Goal: Task Accomplishment & Management: Manage account settings

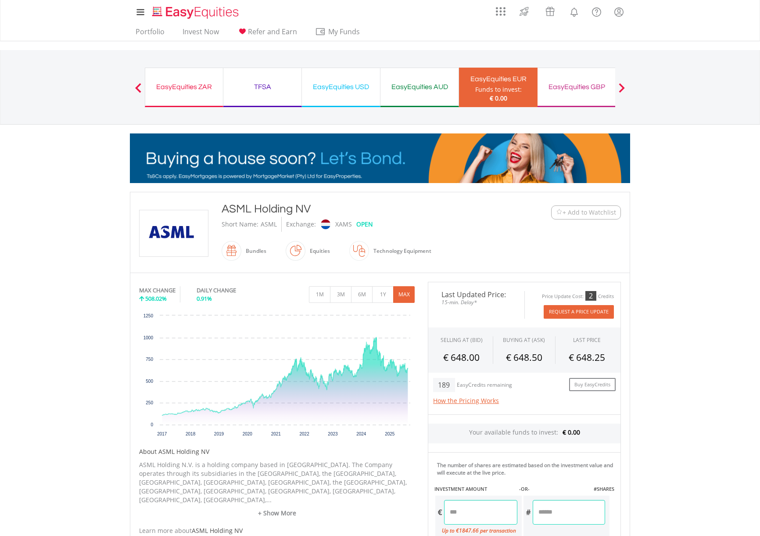
click at [510, 85] on div "Funds to invest:" at bounding box center [498, 89] width 47 height 9
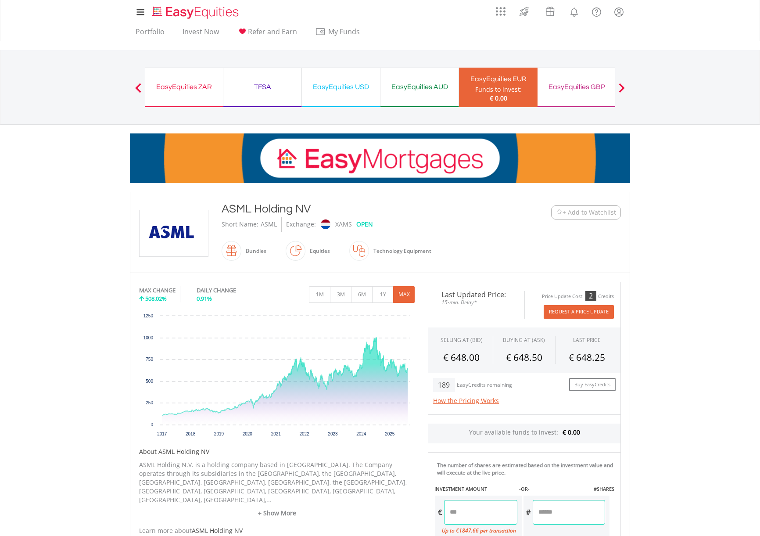
click at [141, 89] on button "Previous" at bounding box center [139, 91] width 18 height 9
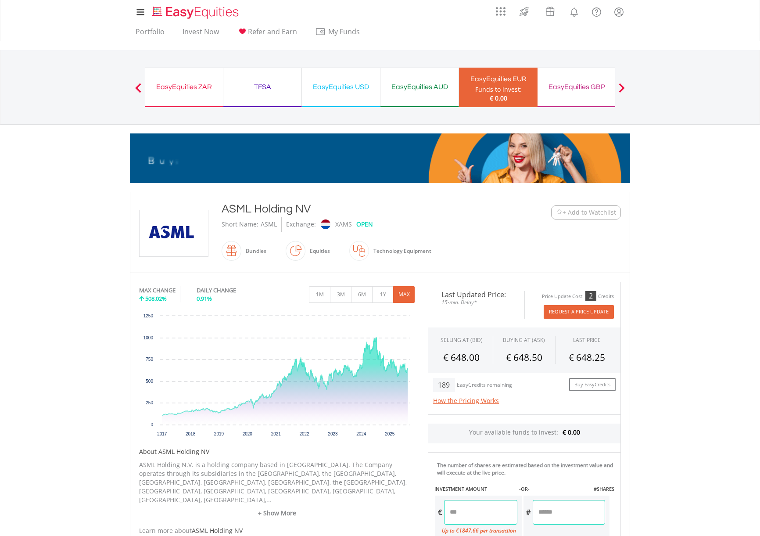
click at [500, 88] on div "Funds to invest:" at bounding box center [498, 89] width 47 height 9
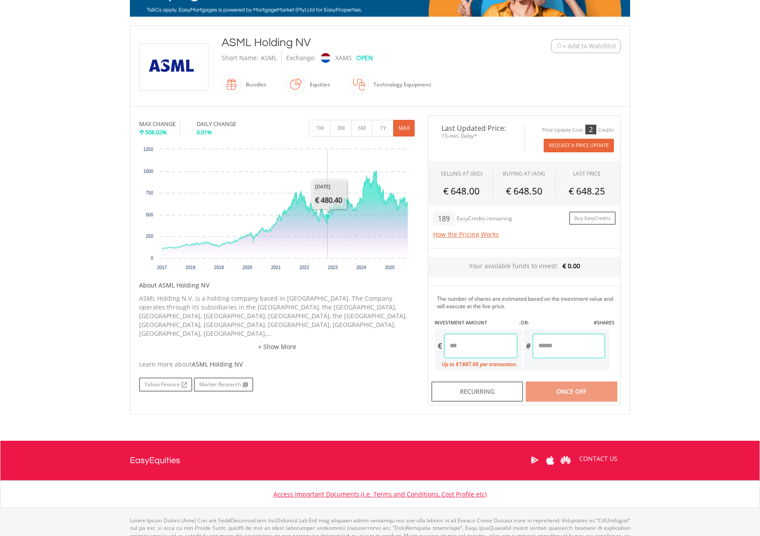
scroll to position [46, 0]
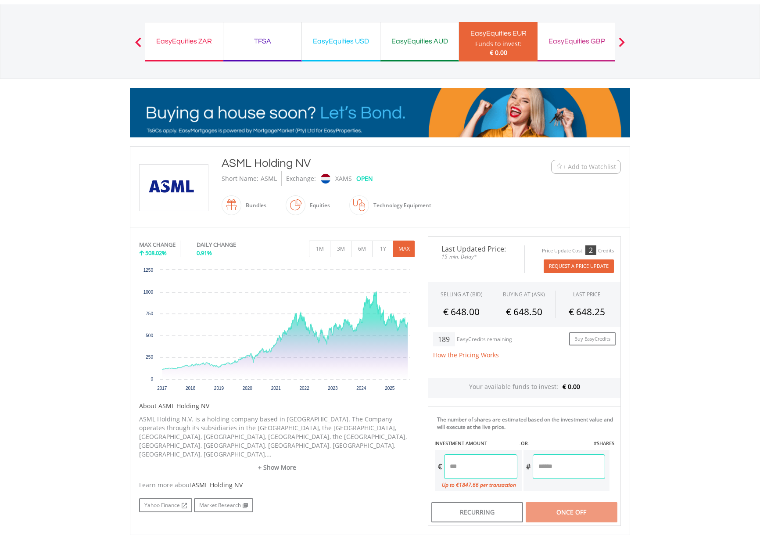
click at [430, 41] on div "EasyEquities AUD" at bounding box center [420, 41] width 68 height 12
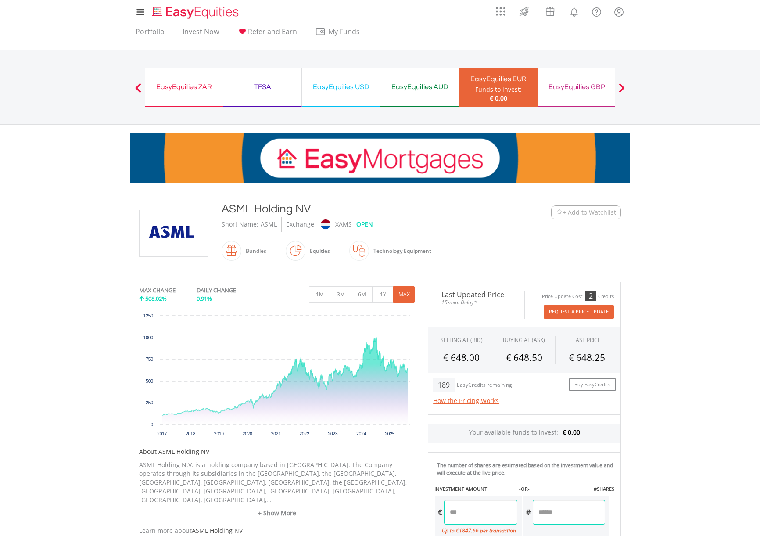
click at [407, 90] on div "EasyEquities AUD" at bounding box center [420, 87] width 68 height 12
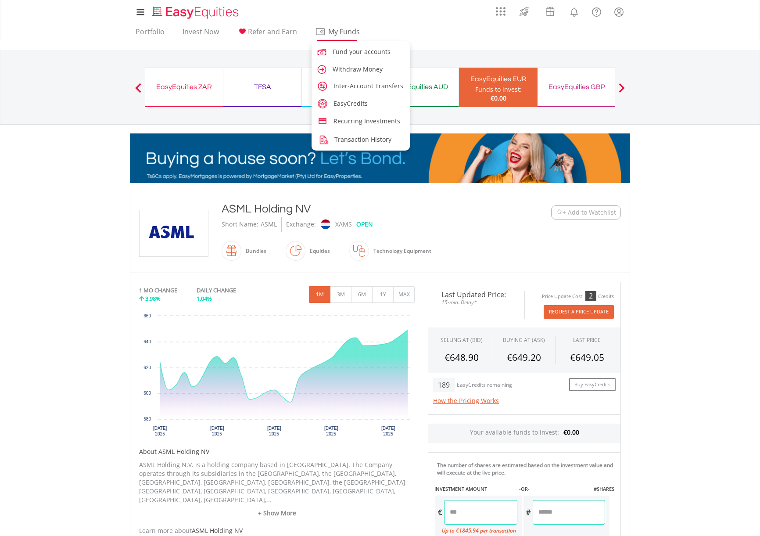
click at [352, 37] on link "My Funds" at bounding box center [337, 34] width 50 height 14
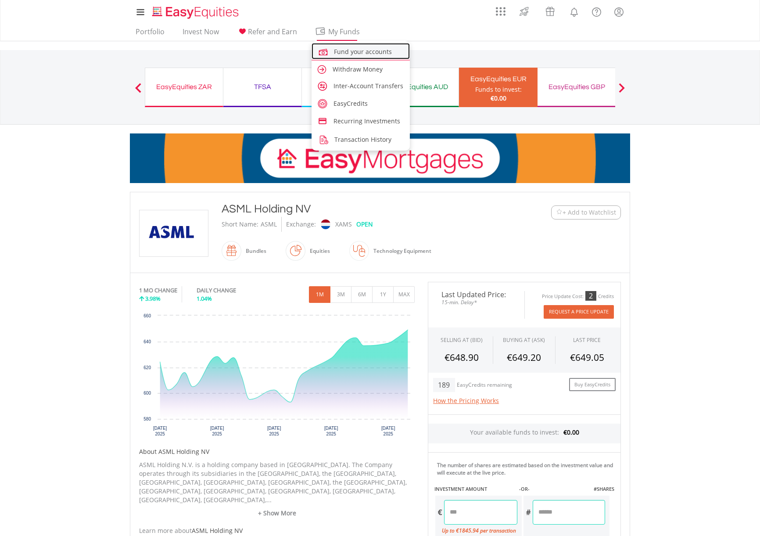
click at [349, 50] on span "Fund your accounts" at bounding box center [363, 51] width 58 height 8
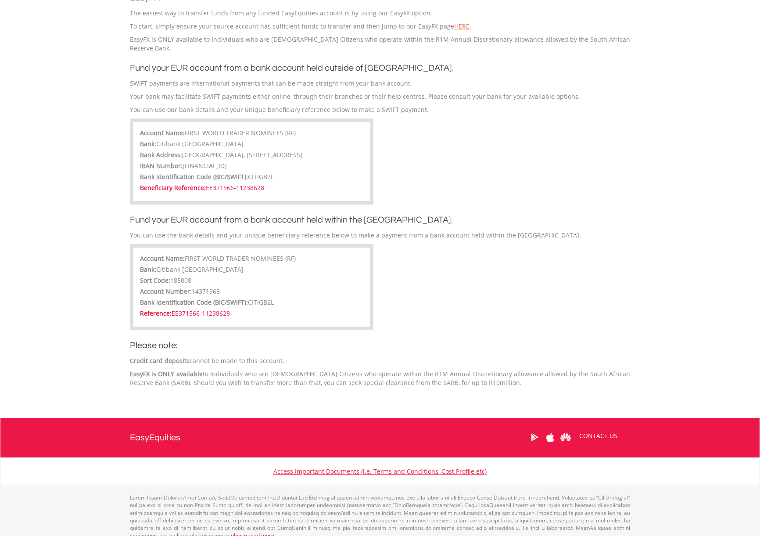
scroll to position [167, 0]
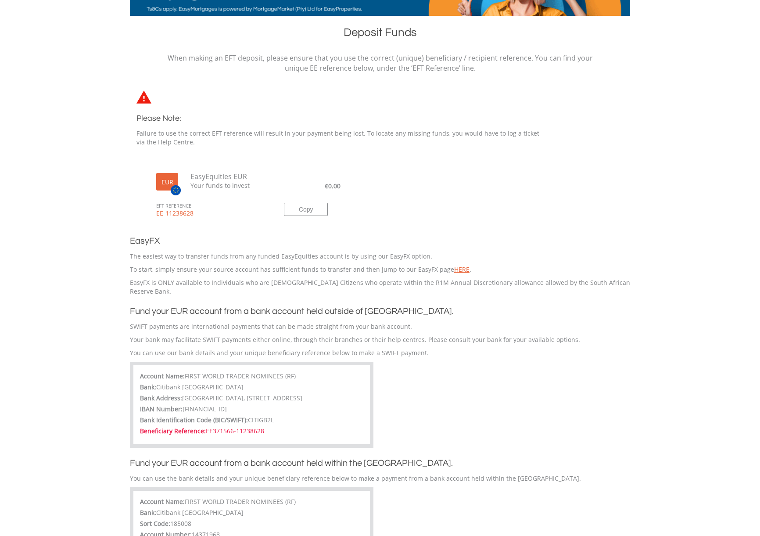
drag, startPoint x: 207, startPoint y: 422, endPoint x: 270, endPoint y: 421, distance: 63.7
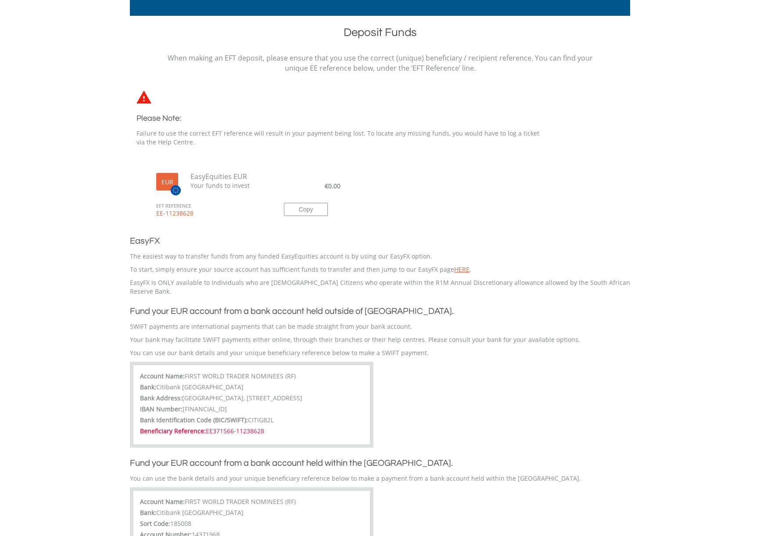
click at [270, 427] on div "Beneficiary Reference: EE371566-11238628" at bounding box center [251, 432] width 223 height 11
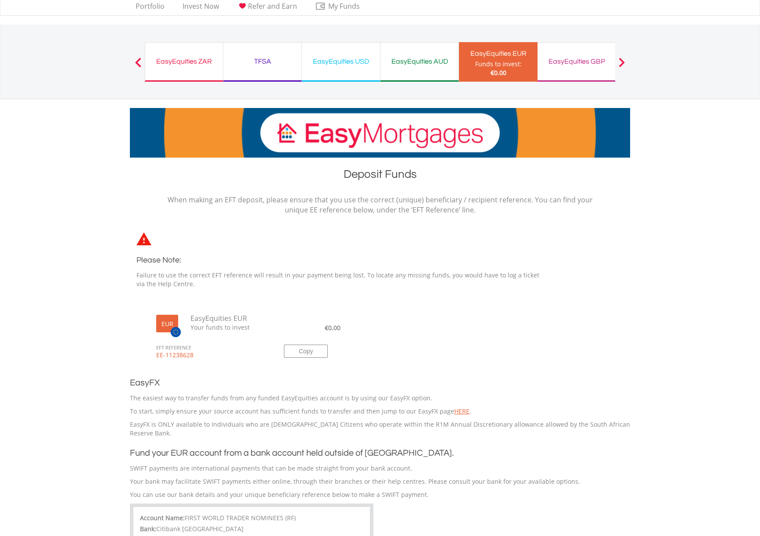
scroll to position [0, 0]
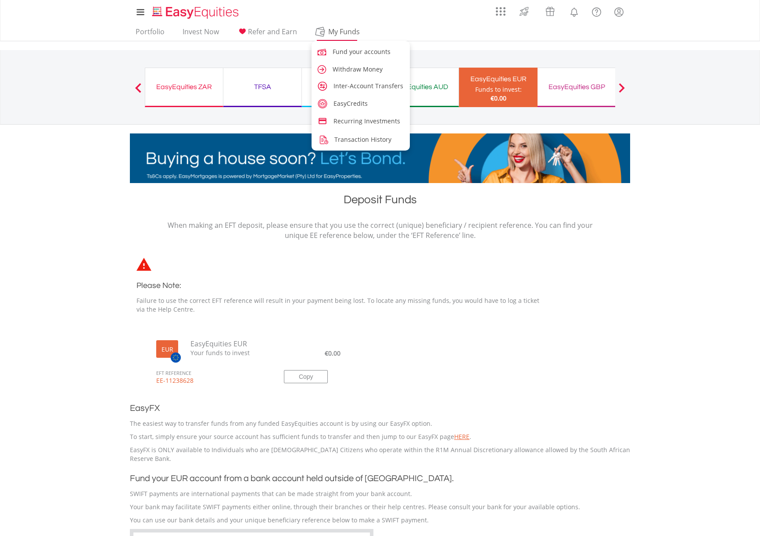
click at [344, 33] on span "My Funds" at bounding box center [344, 31] width 58 height 11
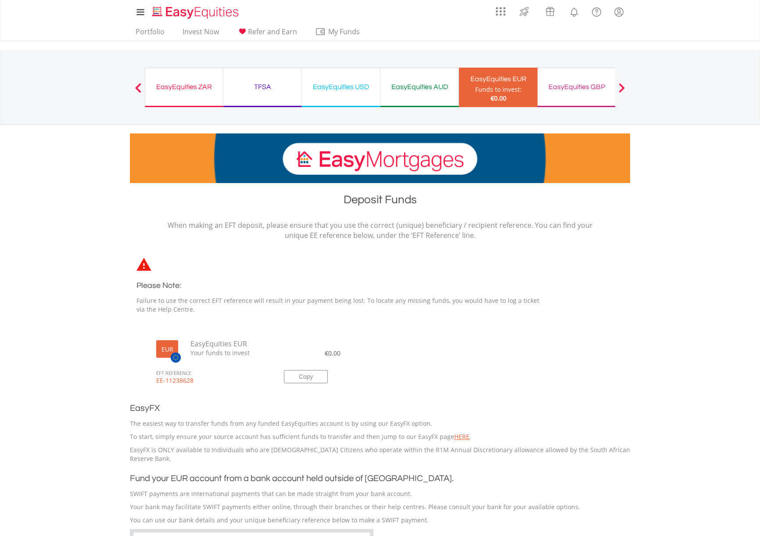
click at [639, 279] on body "My Investments Invest Now New Listings Sell My Recurring Investments Pending Or…" at bounding box center [380, 481] width 760 height 963
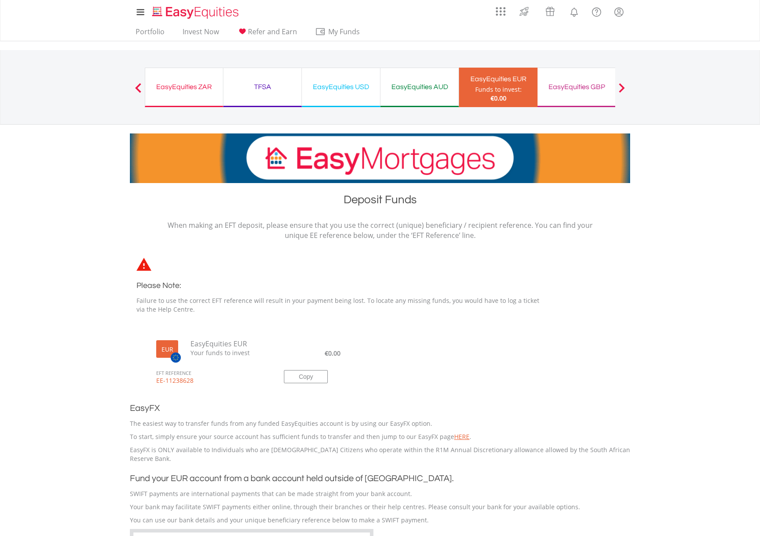
click at [185, 91] on div "EasyEquities ZAR" at bounding box center [184, 87] width 67 height 12
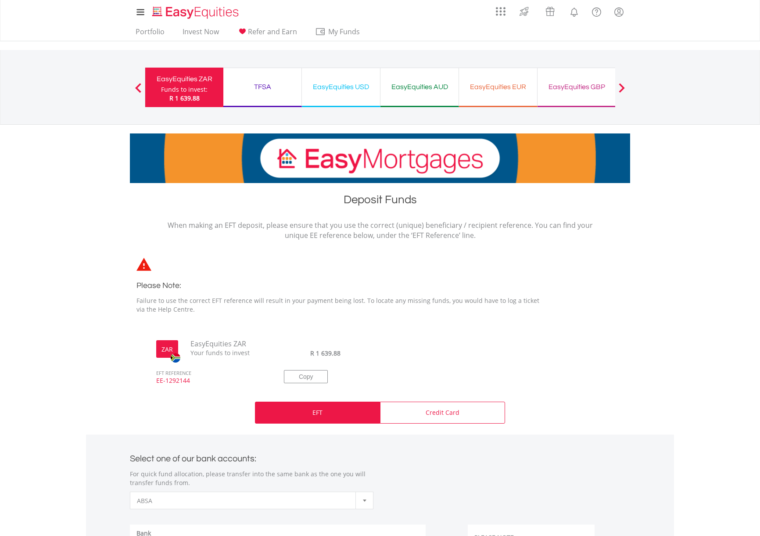
click at [180, 382] on span "EE-1292144" at bounding box center [210, 384] width 121 height 17
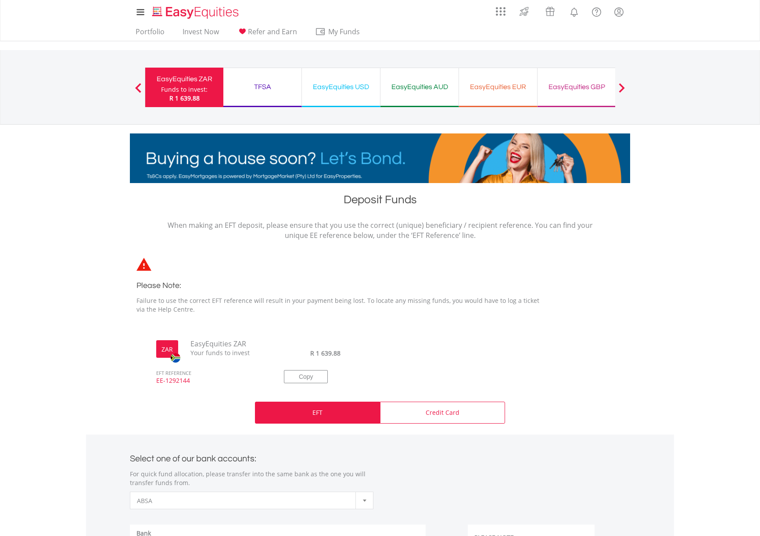
click at [180, 382] on span "EE-1292144" at bounding box center [210, 384] width 121 height 17
copy div "EE-1292144"
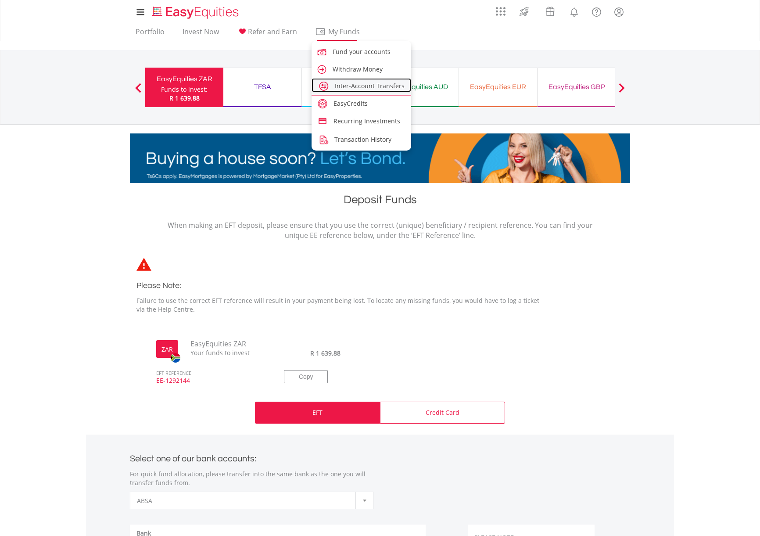
click at [355, 87] on span "Inter-Account Transfers" at bounding box center [370, 86] width 70 height 8
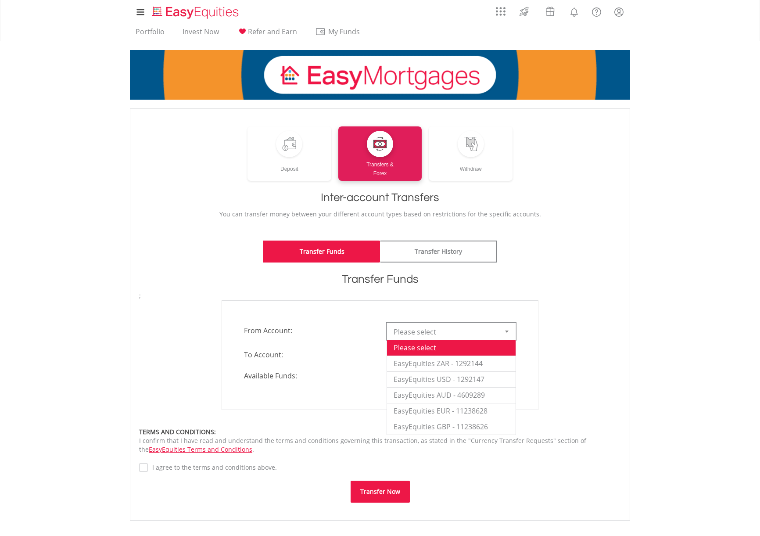
click at [508, 328] on div at bounding box center [507, 331] width 18 height 17
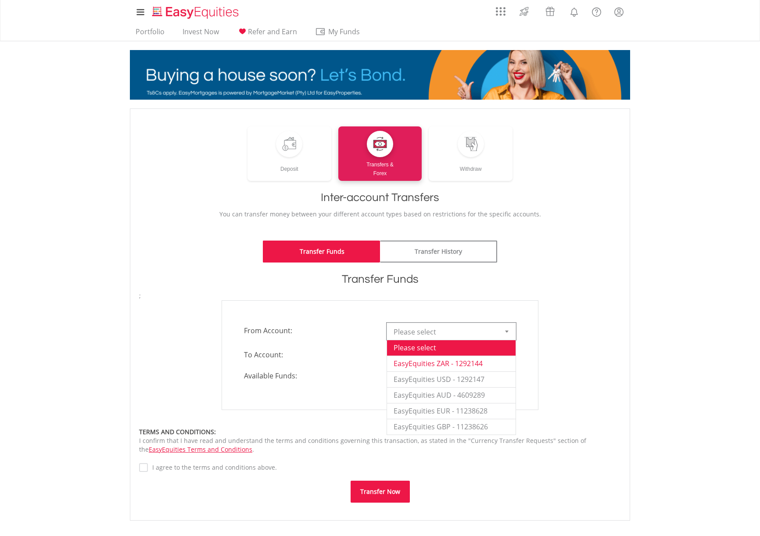
click at [479, 364] on li "EasyEquities ZAR - 1292144" at bounding box center [451, 364] width 129 height 16
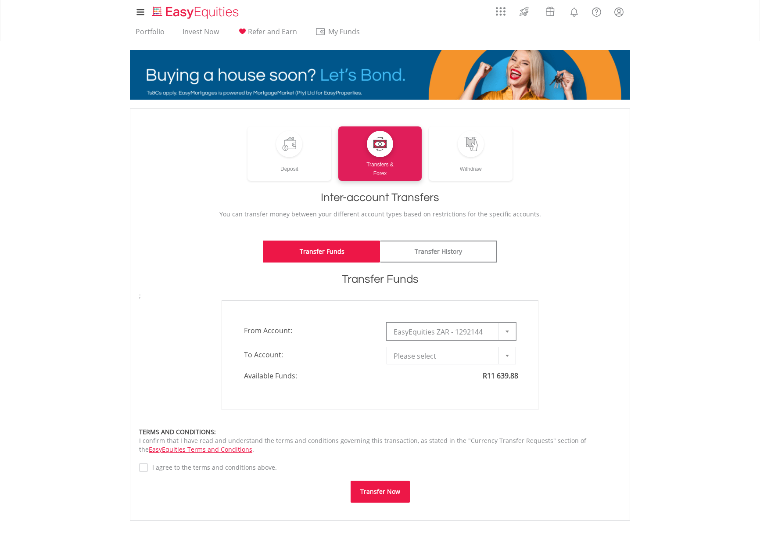
click at [508, 356] on b at bounding box center [508, 356] width 4 height 2
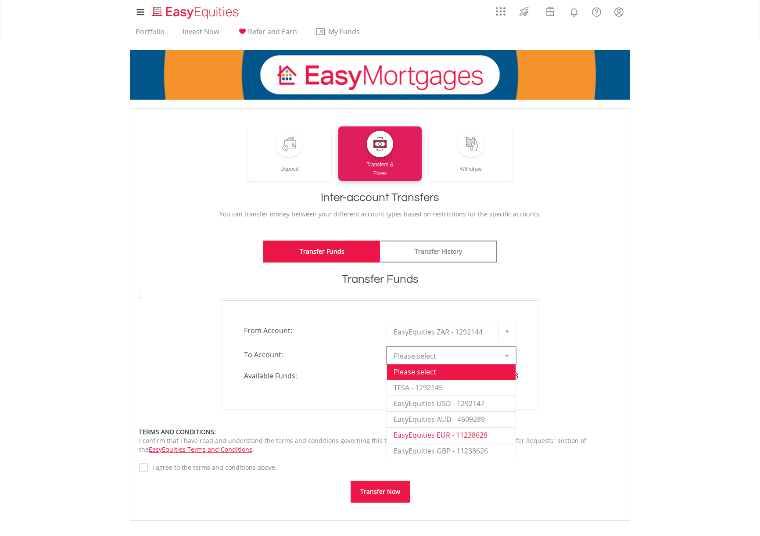
click at [467, 436] on li "EasyEquities EUR - 11238628" at bounding box center [451, 435] width 129 height 16
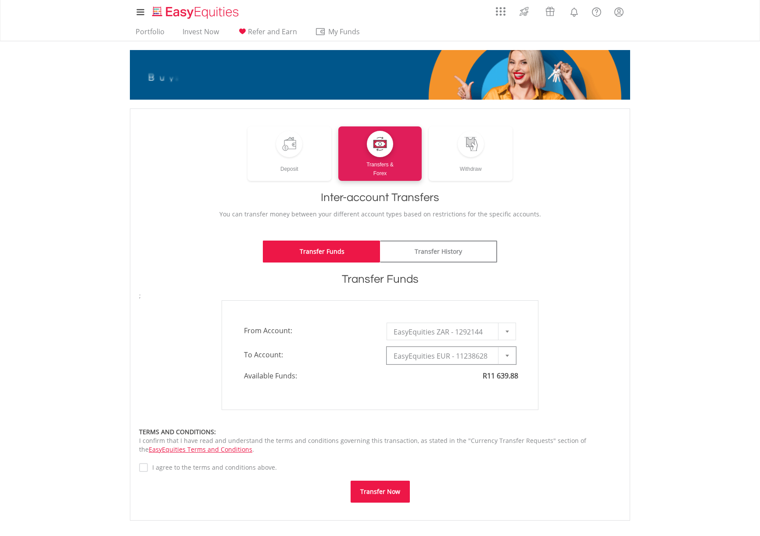
type input "*"
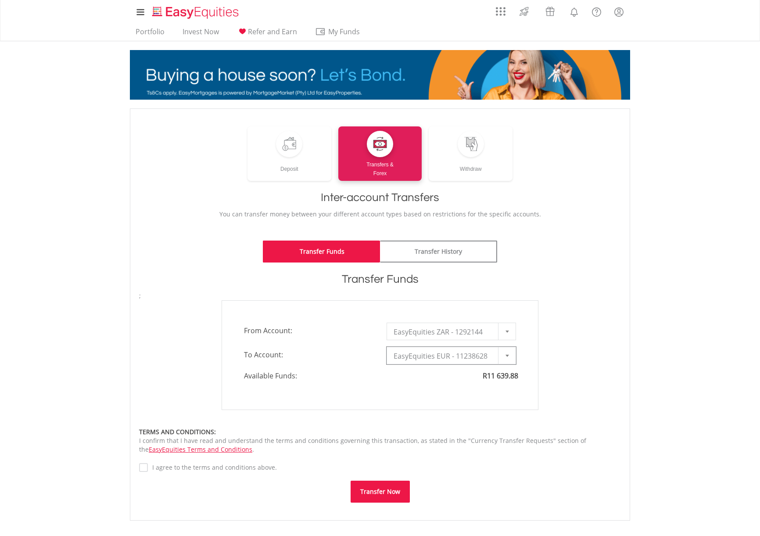
type input "*"
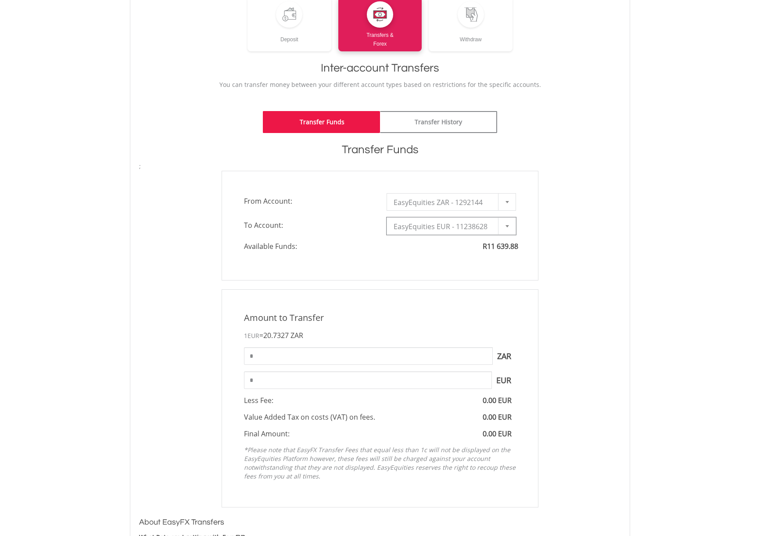
scroll to position [175, 0]
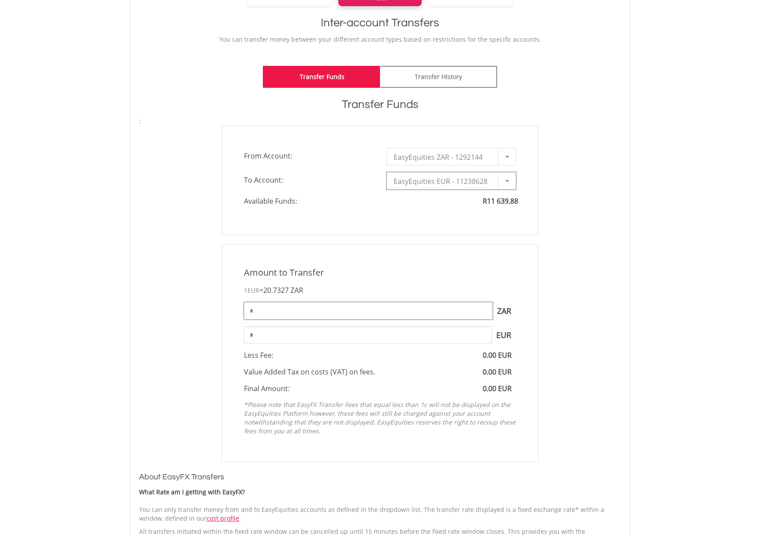
click at [275, 312] on input "*" at bounding box center [368, 311] width 249 height 18
type input "****"
type input "******"
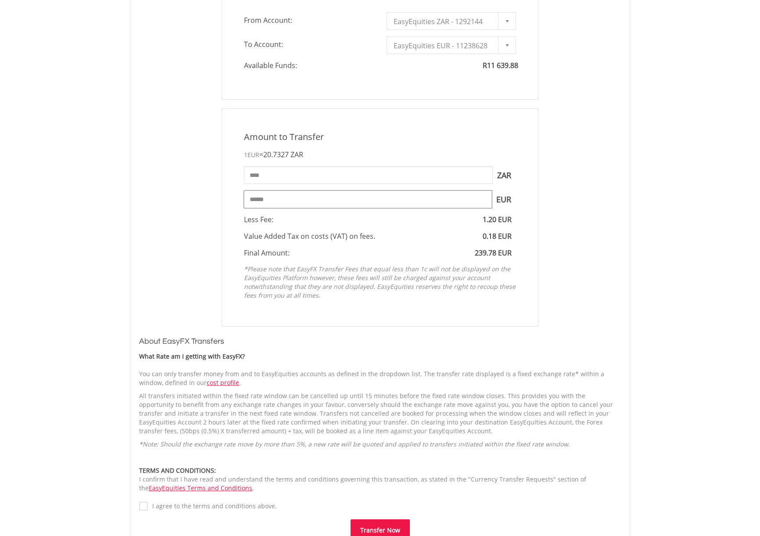
scroll to position [355, 0]
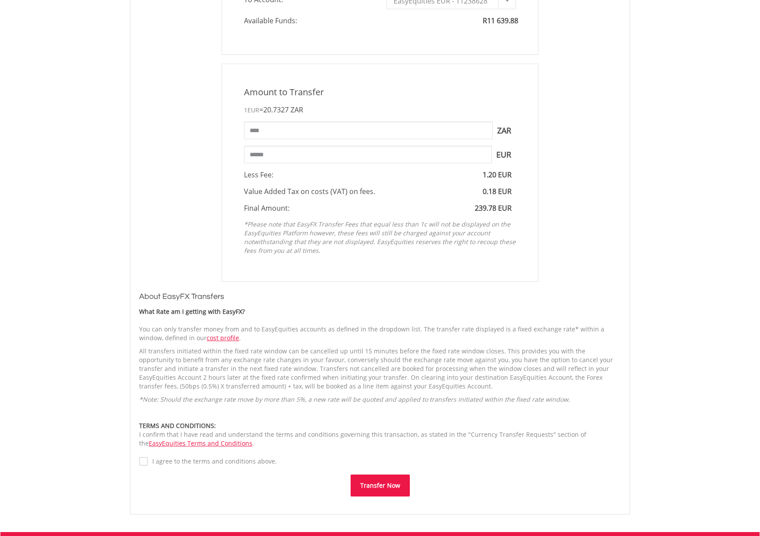
click at [148, 461] on label "I agree to the terms and conditions above." at bounding box center [212, 461] width 129 height 9
click at [383, 483] on button "Transfer Now" at bounding box center [380, 486] width 59 height 22
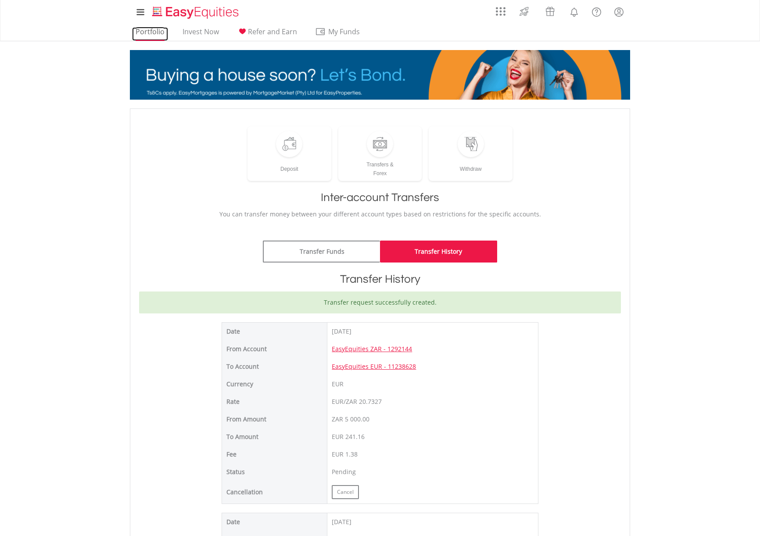
click at [153, 29] on link "Portfolio" at bounding box center [150, 34] width 36 height 14
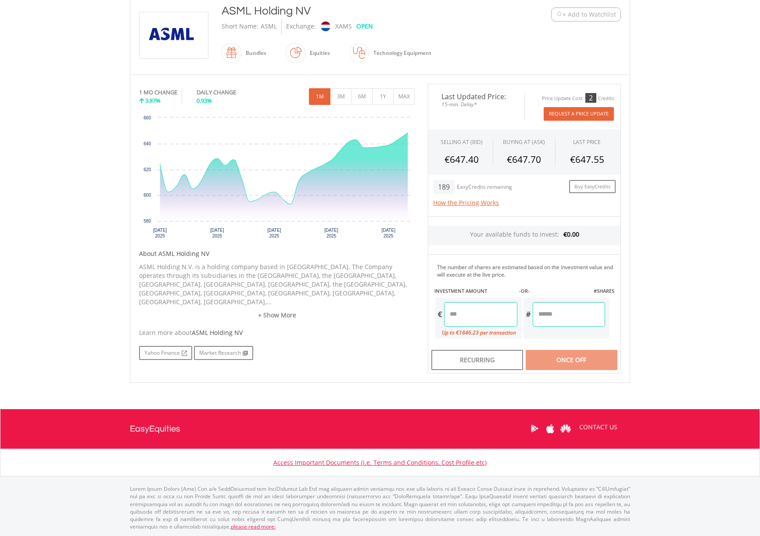
scroll to position [58, 0]
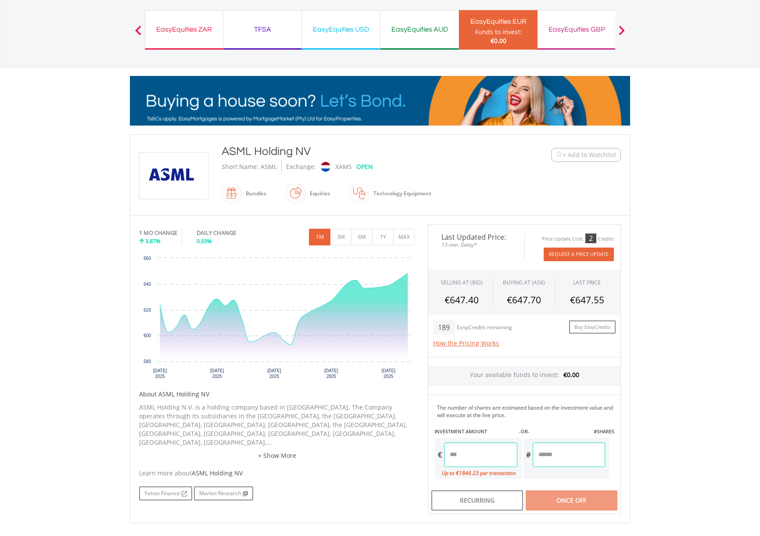
click at [579, 153] on span "+ Add to Watchlist" at bounding box center [590, 155] width 54 height 9
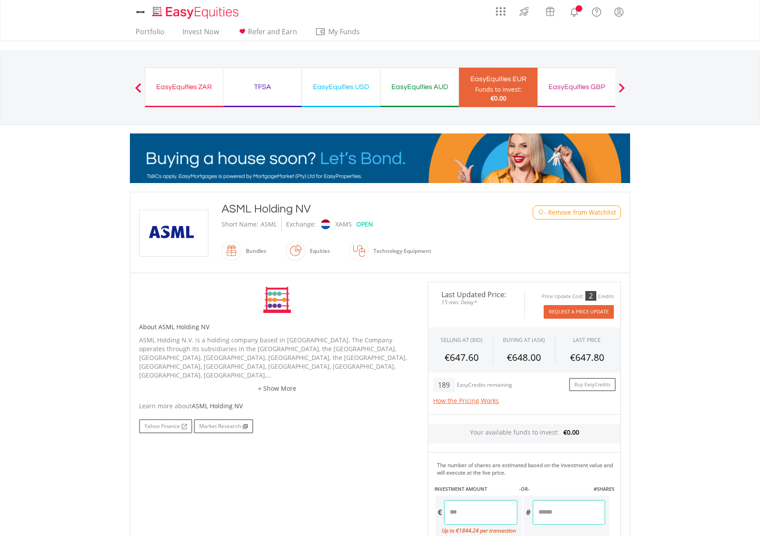
scroll to position [58, 0]
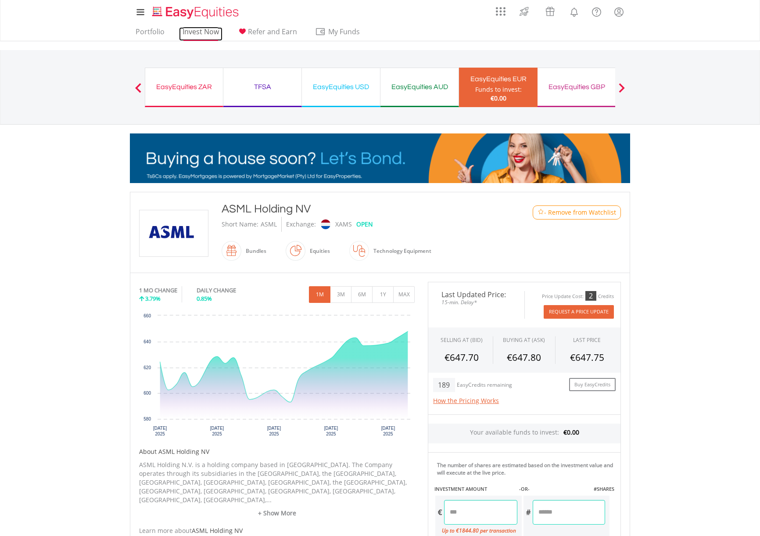
click at [189, 33] on link "Invest Now" at bounding box center [200, 34] width 43 height 14
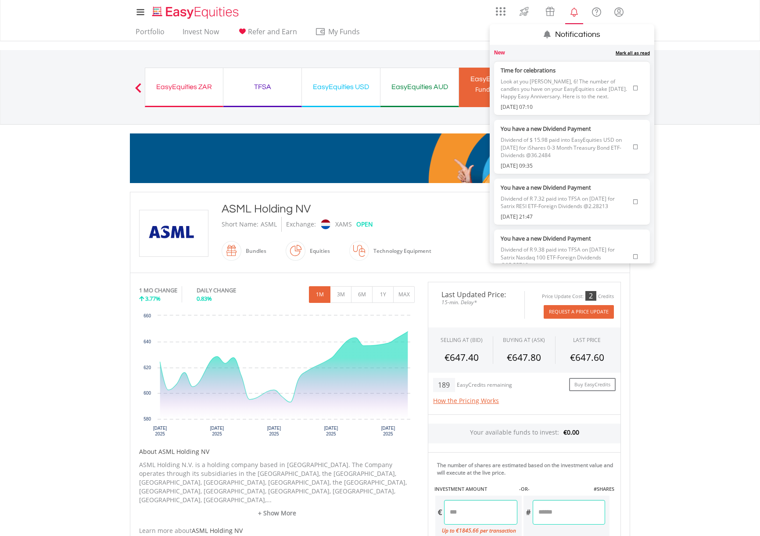
click at [573, 10] on lord-icon "Notifications" at bounding box center [574, 12] width 11 height 11
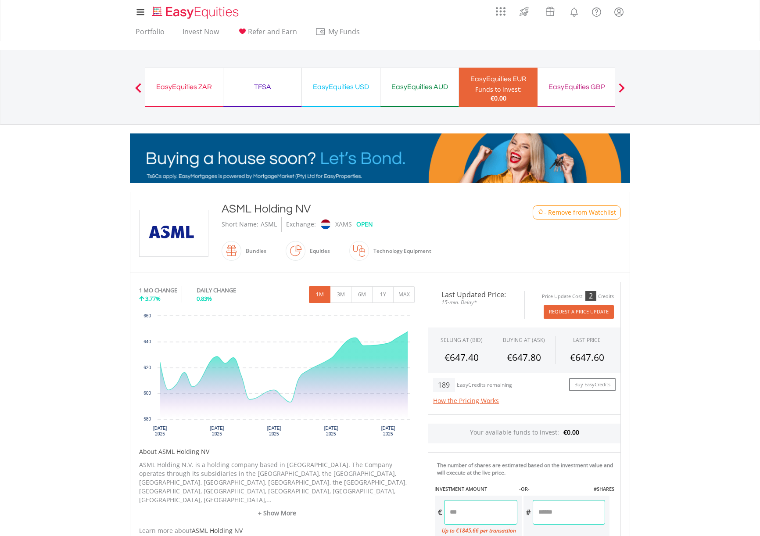
click at [183, 90] on div "EasyEquities ZAR" at bounding box center [184, 87] width 67 height 12
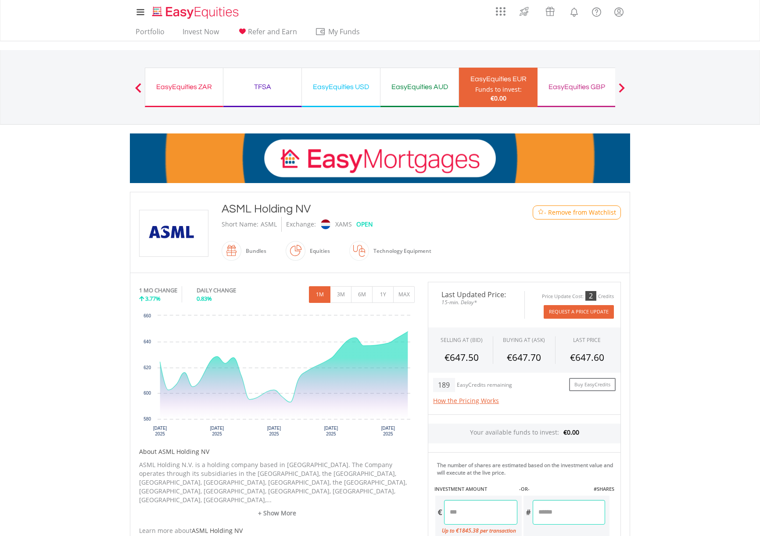
click at [186, 90] on div "EasyEquities ZAR" at bounding box center [184, 87] width 67 height 12
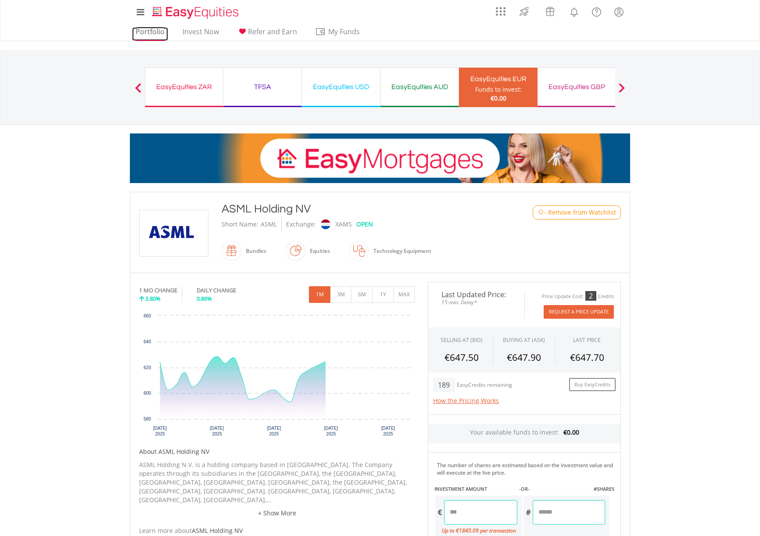
click at [144, 32] on link "Portfolio" at bounding box center [150, 34] width 36 height 14
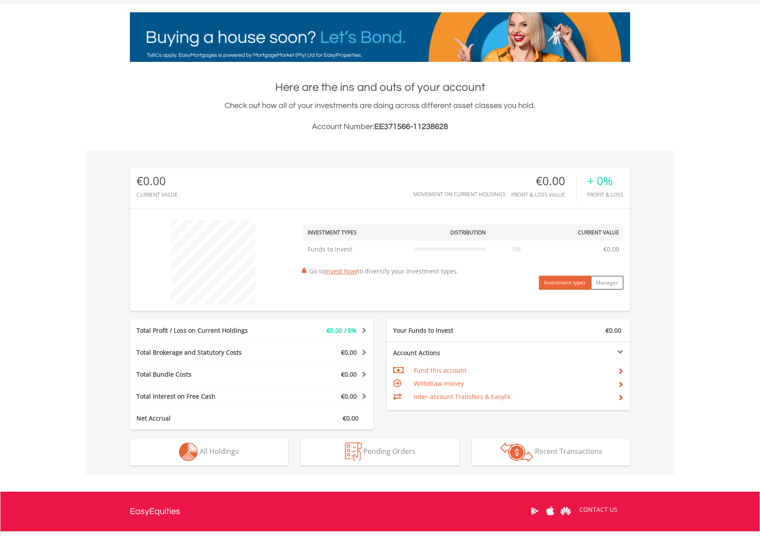
scroll to position [203, 0]
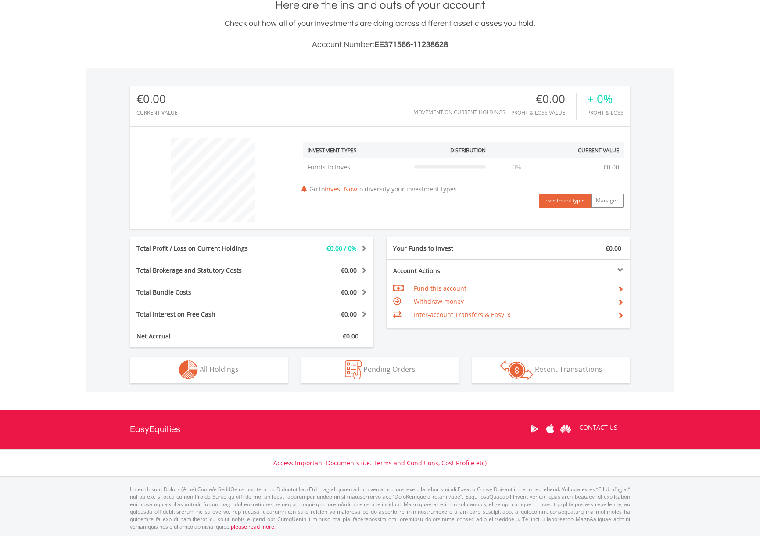
click at [450, 289] on td "Fund this account" at bounding box center [512, 288] width 197 height 13
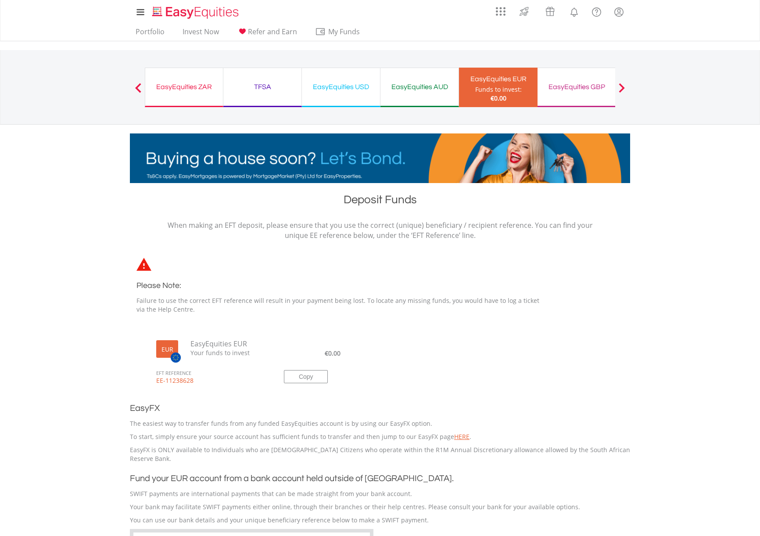
click at [341, 84] on div "EasyEquities USD" at bounding box center [341, 87] width 68 height 12
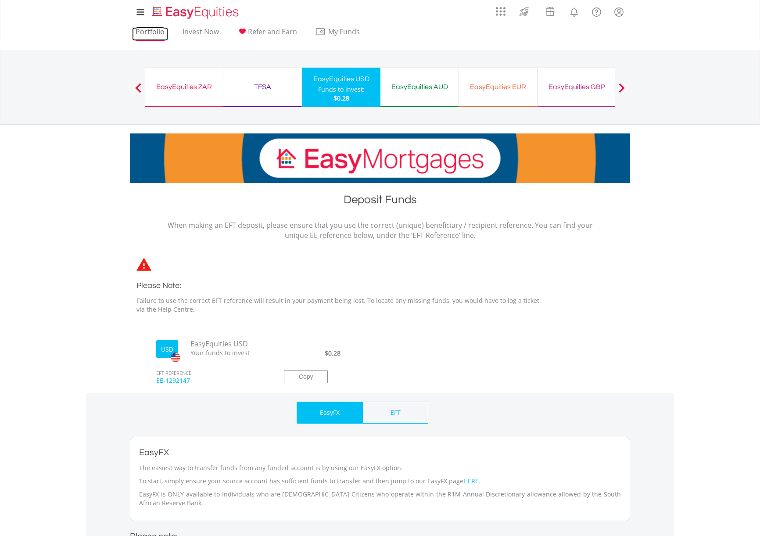
click at [142, 32] on link "Portfolio" at bounding box center [150, 34] width 36 height 14
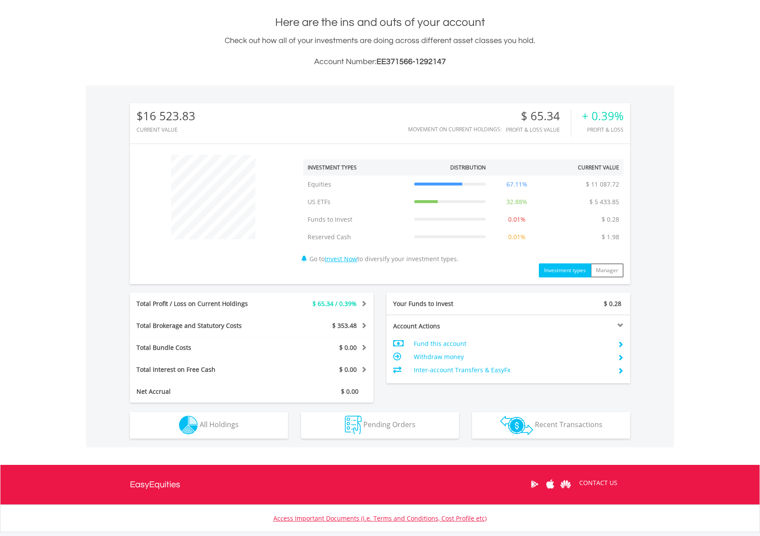
scroll to position [242, 0]
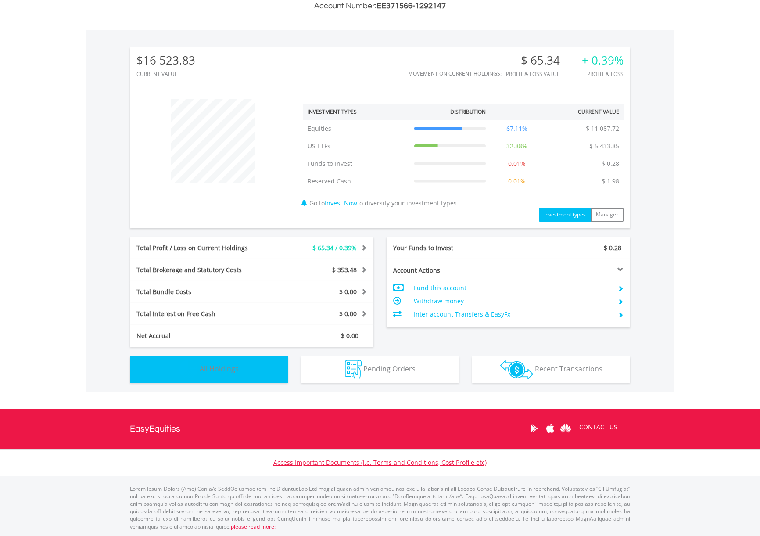
click at [225, 367] on span "All Holdings" at bounding box center [219, 369] width 39 height 10
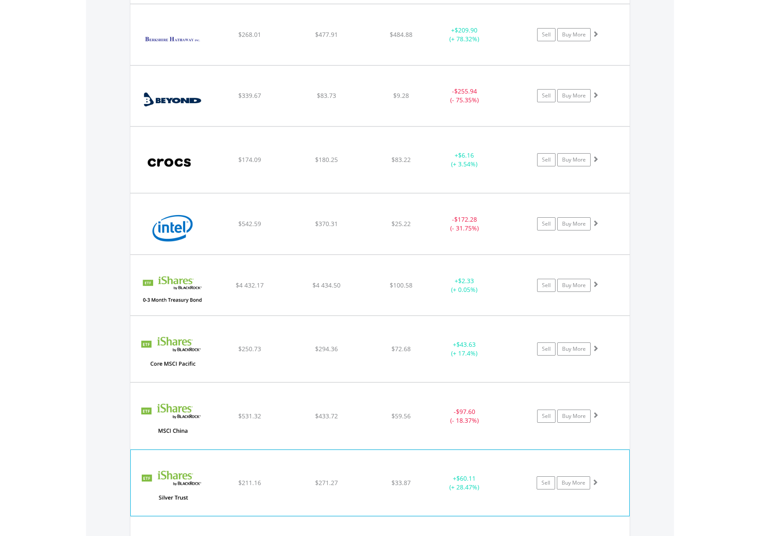
scroll to position [1212, 0]
